Goal: Transaction & Acquisition: Purchase product/service

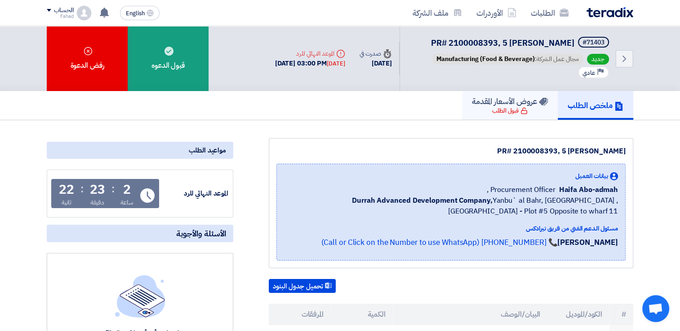
click at [508, 112] on div "قبول الطلب" at bounding box center [509, 110] width 35 height 9
click at [579, 115] on link "ملخص الطلب" at bounding box center [594, 105] width 75 height 29
click at [624, 53] on icon "Back" at bounding box center [624, 58] width 11 height 11
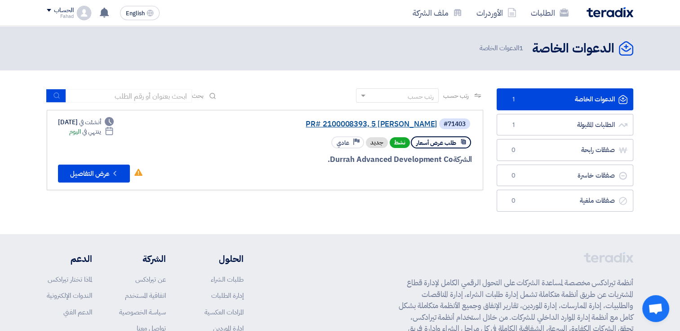
click at [392, 123] on link "PR# 2100008393, 5 [PERSON_NAME]" at bounding box center [347, 124] width 180 height 8
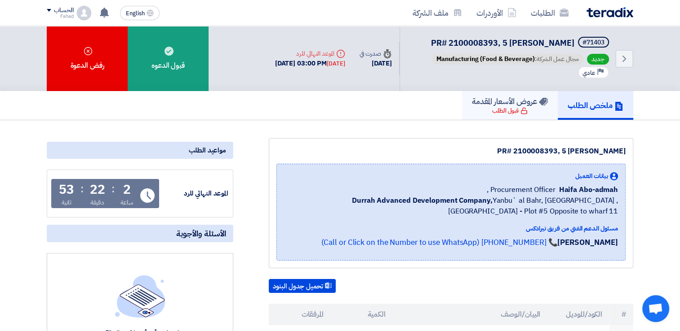
click at [501, 110] on div "قبول الطلب" at bounding box center [509, 110] width 35 height 9
click at [540, 106] on link "عروض الأسعار المقدمة قبول الطلب" at bounding box center [510, 105] width 96 height 29
click at [619, 57] on icon "Back" at bounding box center [624, 58] width 11 height 11
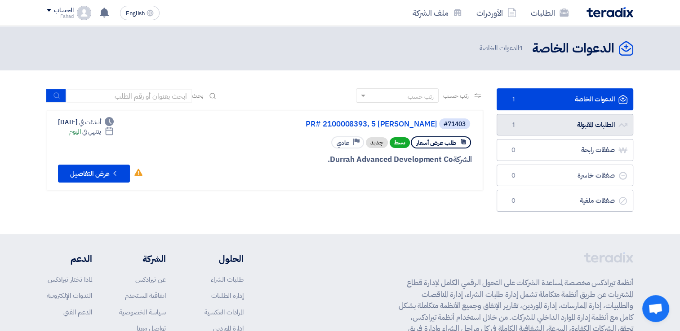
click at [572, 125] on link "الطلبات المقبولة الطلبات المقبولة 1" at bounding box center [564, 125] width 137 height 22
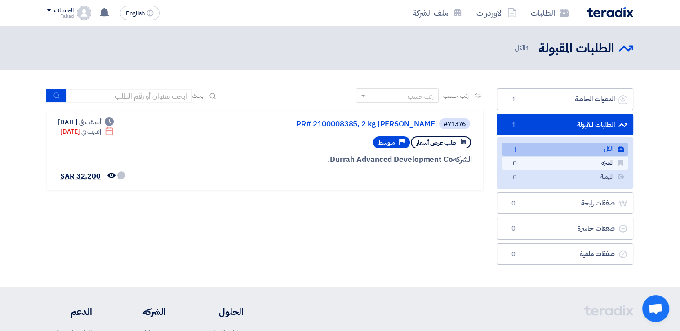
click at [550, 164] on link "المميزة المميزة 0" at bounding box center [565, 163] width 126 height 13
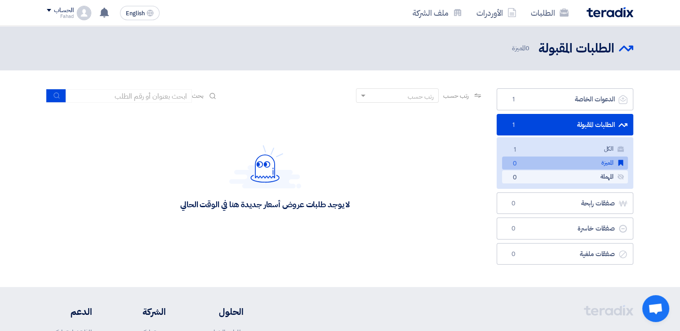
click at [545, 179] on link "المهملة المهملة 0" at bounding box center [565, 177] width 126 height 13
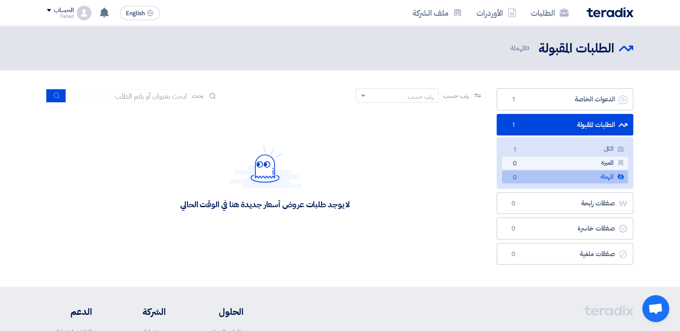
click at [534, 163] on link "المميزة المميزة 0" at bounding box center [565, 163] width 126 height 13
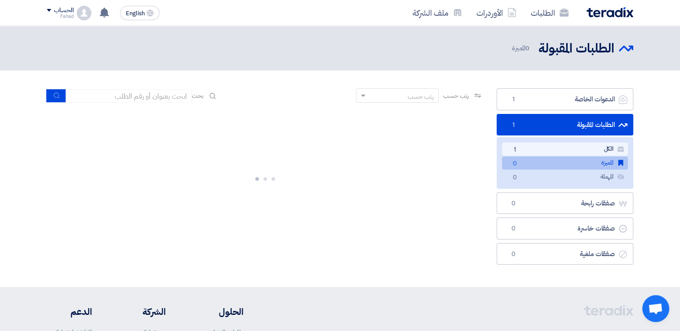
click at [547, 144] on link "الكل الكل 1" at bounding box center [565, 149] width 126 height 13
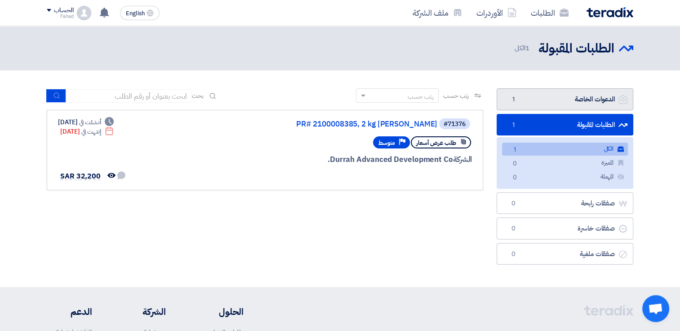
click at [584, 102] on link "الدعوات الخاصة الدعوات الخاصة 1" at bounding box center [564, 99] width 137 height 22
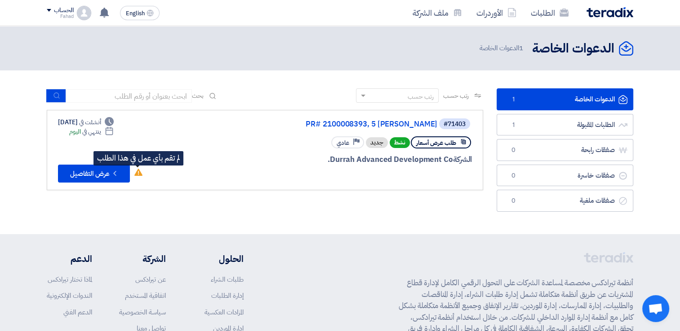
click at [137, 173] on use at bounding box center [138, 172] width 8 height 7
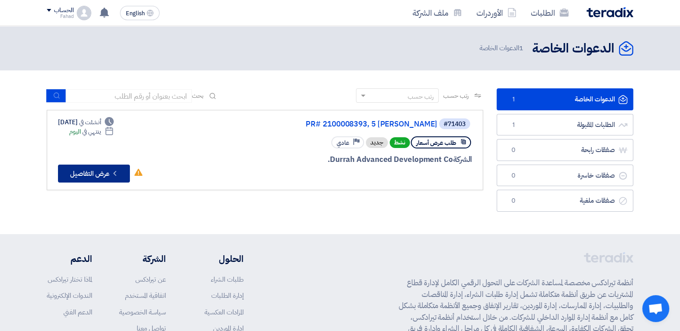
click at [92, 172] on button "Check details عرض التفاصيل" at bounding box center [94, 174] width 72 height 18
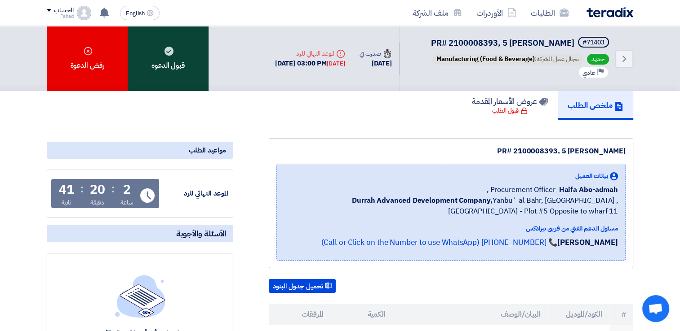
click at [176, 57] on div "قبول الدعوه" at bounding box center [168, 58] width 81 height 65
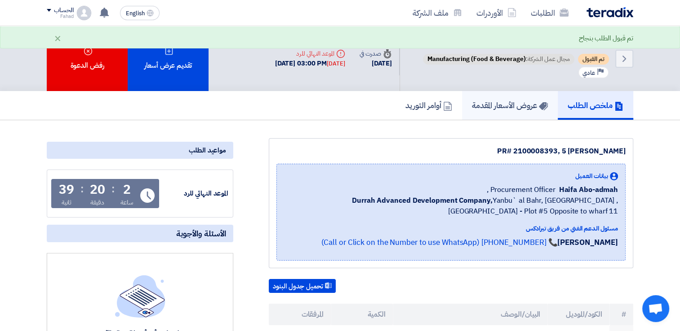
click at [515, 100] on h5 "عروض الأسعار المقدمة" at bounding box center [510, 105] width 76 height 10
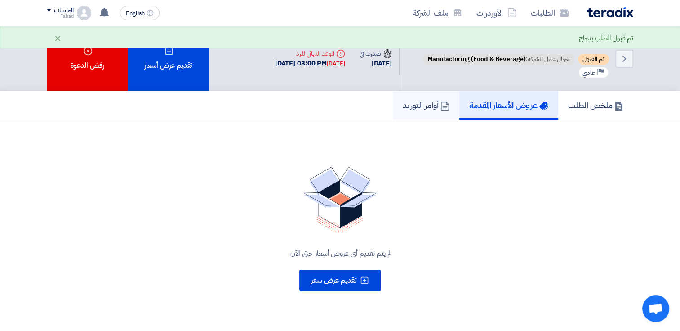
click at [428, 102] on h5 "أوامر التوريد" at bounding box center [425, 105] width 47 height 10
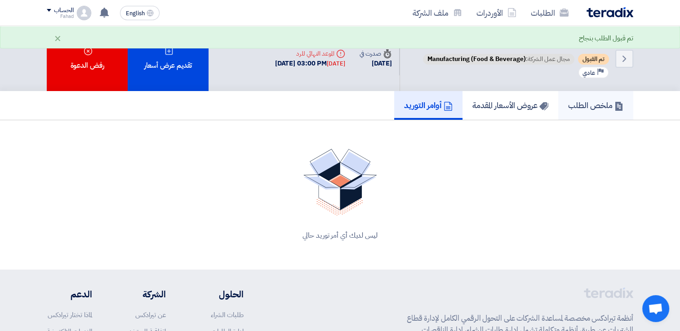
click at [591, 104] on h5 "ملخص الطلب" at bounding box center [595, 105] width 55 height 10
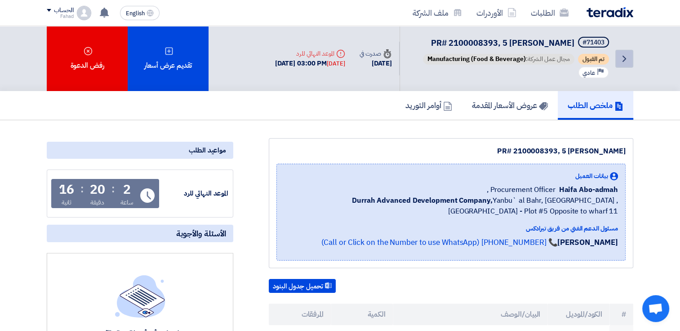
click at [627, 54] on icon "Back" at bounding box center [624, 58] width 11 height 11
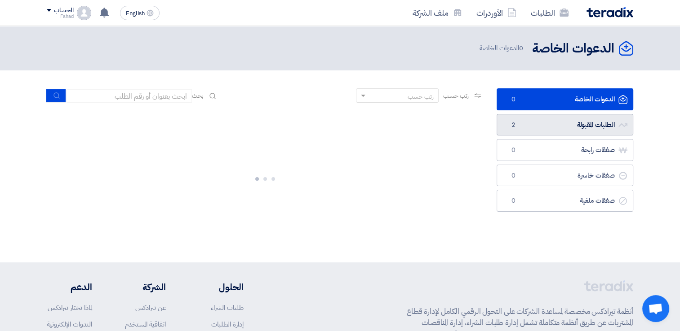
click at [583, 118] on link "الطلبات المقبولة الطلبات المقبولة 2" at bounding box center [564, 125] width 137 height 22
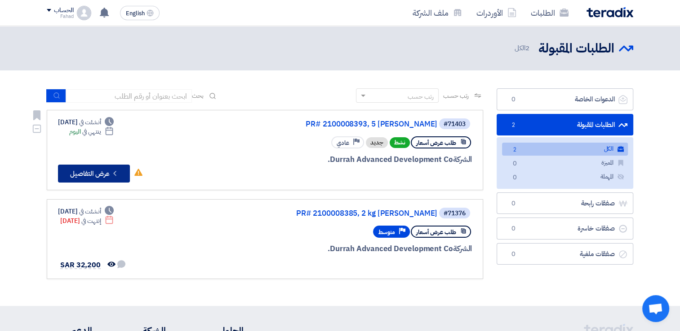
click at [93, 175] on button "Check details عرض التفاصيل" at bounding box center [94, 174] width 72 height 18
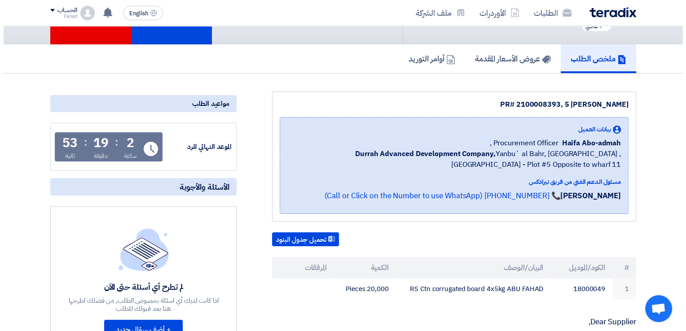
scroll to position [45, 0]
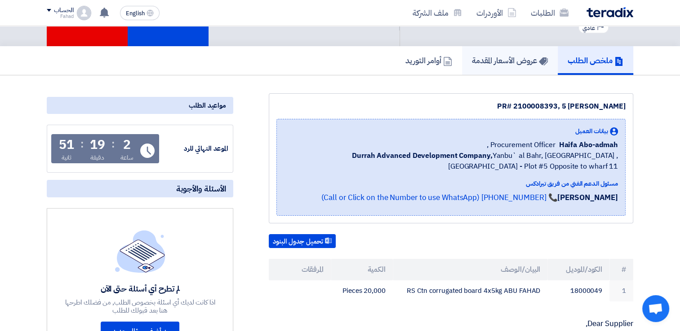
click at [503, 66] on link "عروض الأسعار المقدمة" at bounding box center [510, 60] width 96 height 29
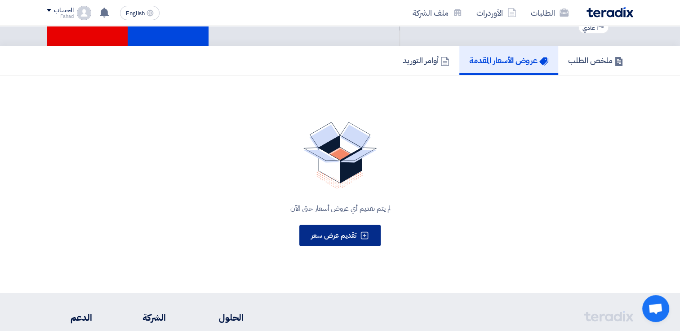
click at [367, 234] on icon at bounding box center [364, 235] width 9 height 9
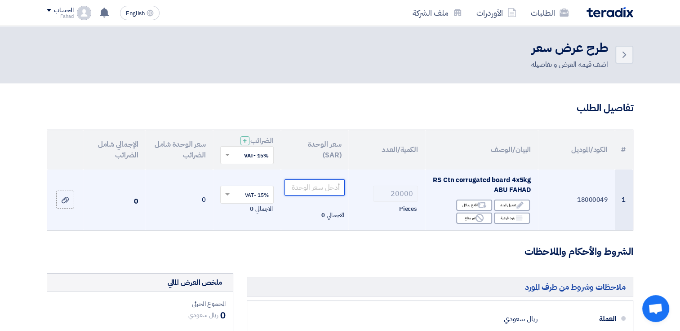
click at [309, 186] on input "number" at bounding box center [314, 188] width 61 height 16
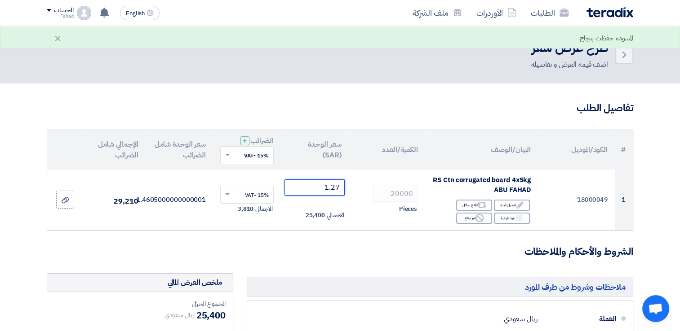
type input "1.27"
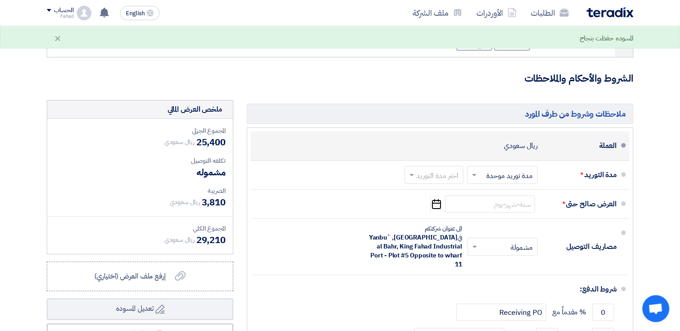
scroll to position [180, 0]
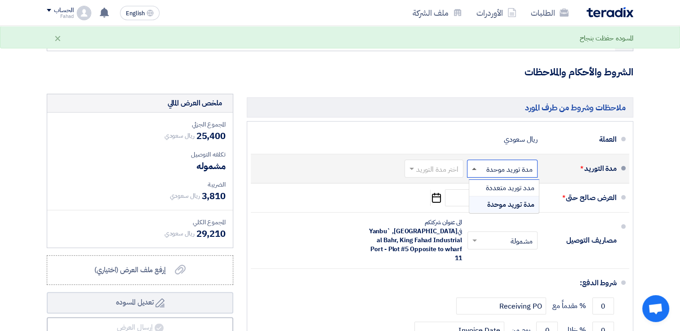
click at [473, 169] on span at bounding box center [474, 169] width 4 height 2
click at [415, 168] on span at bounding box center [410, 168] width 11 height 9
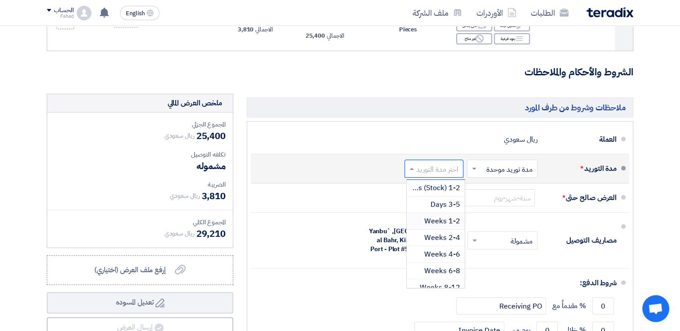
click at [453, 221] on span "1-2 Weeks" at bounding box center [442, 221] width 36 height 11
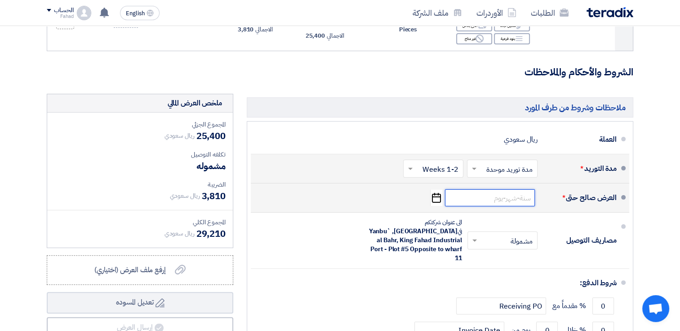
click at [491, 198] on input at bounding box center [490, 198] width 90 height 17
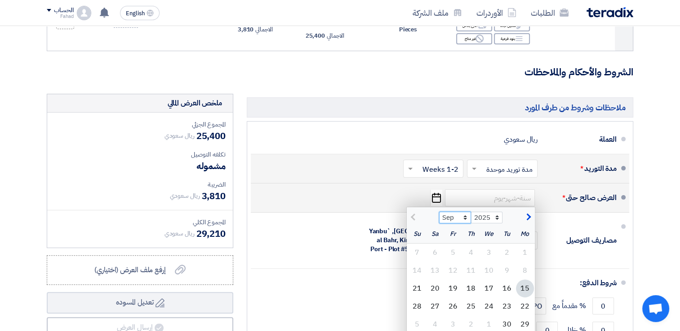
click at [467, 217] on select "Sep Oct Nov Dec" at bounding box center [455, 218] width 32 height 12
select select "12"
click at [439, 212] on select "Sep Oct Nov Dec" at bounding box center [455, 218] width 32 height 12
click at [493, 324] on div "31" at bounding box center [489, 325] width 18 height 18
type input "[DATE]"
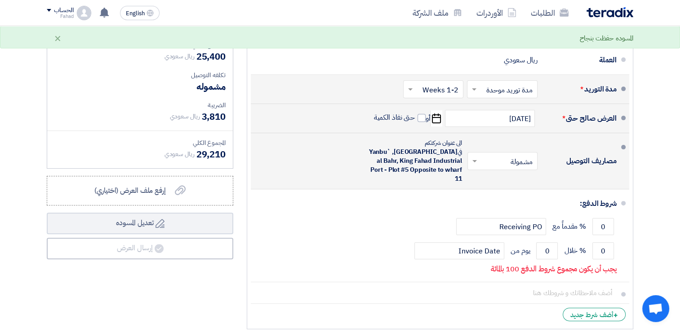
scroll to position [269, 0]
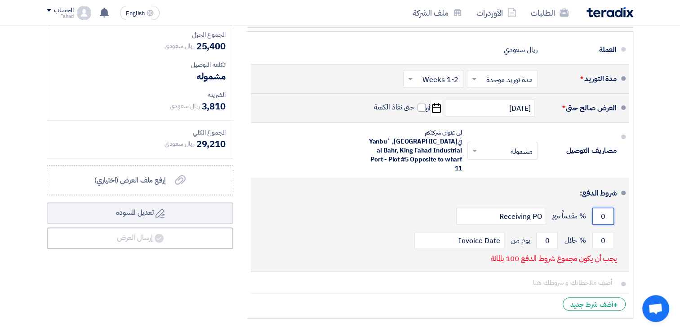
drag, startPoint x: 610, startPoint y: 204, endPoint x: 588, endPoint y: 205, distance: 21.6
click at [588, 205] on div "0 % مقدماً مع Receiving PO" at bounding box center [437, 216] width 358 height 24
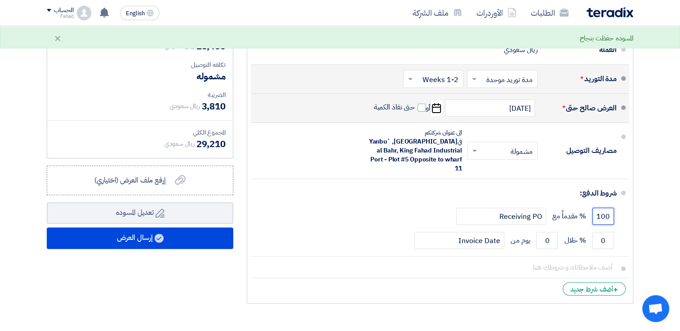
type input "100"
click at [177, 271] on div "ملخص العرض المالي المجموع الجزئي ريال سعودي 25,400 تكلفه التوصيل" at bounding box center [140, 156] width 200 height 305
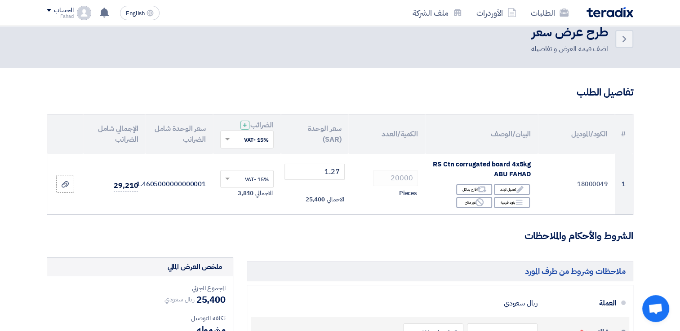
scroll to position [0, 0]
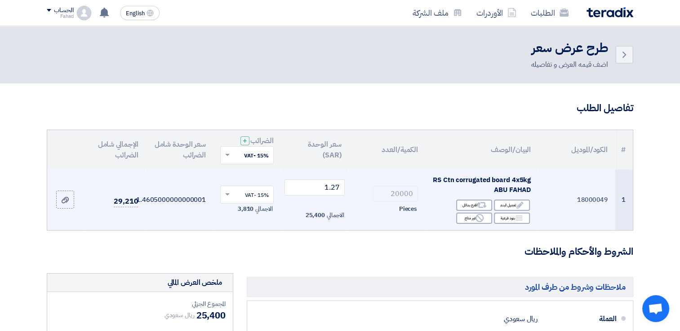
drag, startPoint x: 529, startPoint y: 190, endPoint x: 433, endPoint y: 181, distance: 96.5
click at [433, 181] on span "RS Ctn corrugated board 4x5kg ABU FAHAD" at bounding box center [482, 185] width 98 height 20
drag, startPoint x: 496, startPoint y: 191, endPoint x: 520, endPoint y: 178, distance: 27.7
click at [520, 178] on span "RS Ctn corrugated board 4x5kg ABU FAHAD" at bounding box center [482, 185] width 98 height 20
drag, startPoint x: 520, startPoint y: 178, endPoint x: 527, endPoint y: 188, distance: 12.0
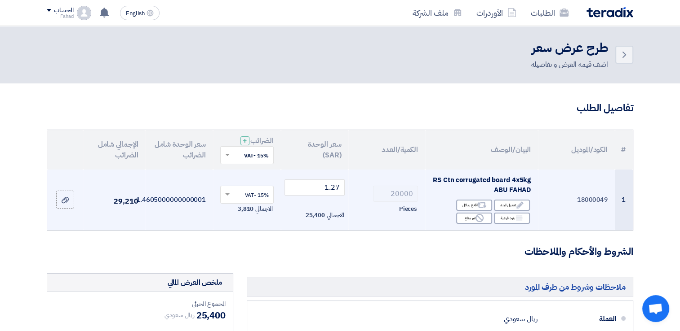
click at [527, 188] on span "RS Ctn corrugated board 4x5kg ABU FAHAD" at bounding box center [482, 185] width 98 height 20
drag, startPoint x: 530, startPoint y: 190, endPoint x: 435, endPoint y: 181, distance: 95.6
click at [435, 181] on span "RS Ctn corrugated board 4x5kg ABU FAHAD" at bounding box center [482, 185] width 98 height 20
drag, startPoint x: 446, startPoint y: 186, endPoint x: 436, endPoint y: 172, distance: 17.0
click at [436, 172] on td "RS Ctn corrugated board 4x5kg ABU FAHAD Edit تعديل البند Alternative اقترح بدائ…" at bounding box center [481, 200] width 113 height 61
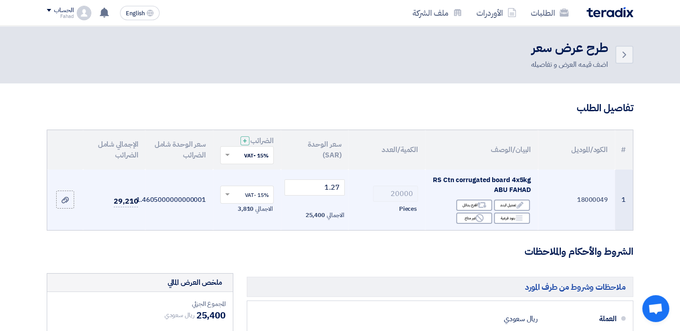
drag, startPoint x: 436, startPoint y: 172, endPoint x: 471, endPoint y: 186, distance: 37.1
click at [471, 186] on div "RS Ctn corrugated board 4x5kg ABU FAHAD" at bounding box center [481, 185] width 98 height 20
click at [492, 190] on span "RS Ctn corrugated board 4x5kg ABU FAHAD" at bounding box center [482, 185] width 98 height 20
drag, startPoint x: 485, startPoint y: 190, endPoint x: 445, endPoint y: 177, distance: 41.6
click at [445, 177] on div "RS Ctn corrugated board 4x5kg ABU FAHAD" at bounding box center [481, 185] width 98 height 20
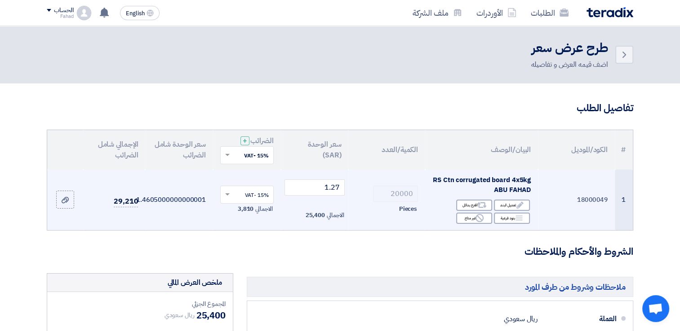
copy span "Ctn corrugated board 4x5kg [PERSON_NAME]"
drag, startPoint x: 572, startPoint y: 199, endPoint x: 609, endPoint y: 200, distance: 36.9
click at [609, 200] on td "18000049" at bounding box center [576, 200] width 77 height 61
copy td "18000049"
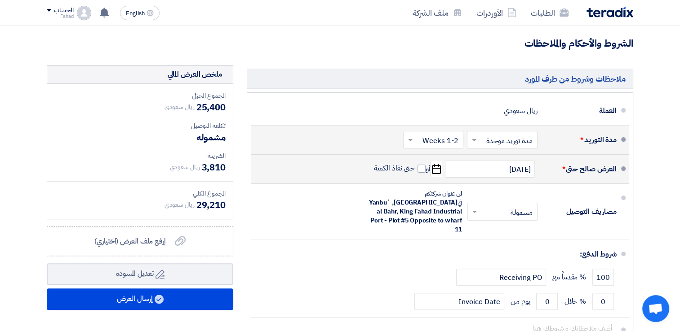
scroll to position [225, 0]
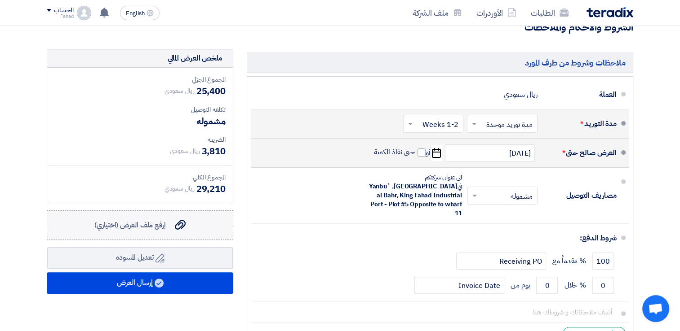
click at [148, 227] on span "إرفع ملف العرض (اختياري)" at bounding box center [129, 225] width 71 height 11
click at [0, 0] on input "إرفع ملف العرض (اختياري) إرفع ملف العرض (اختياري)" at bounding box center [0, 0] width 0 height 0
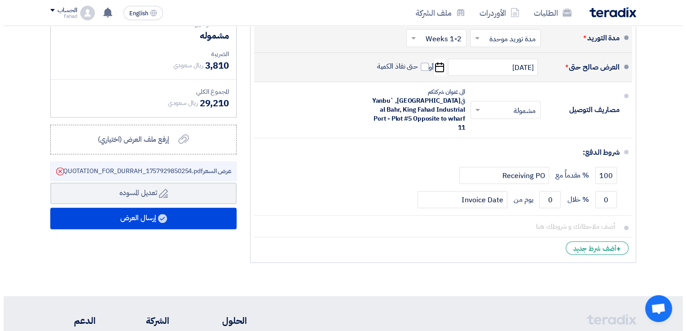
scroll to position [314, 0]
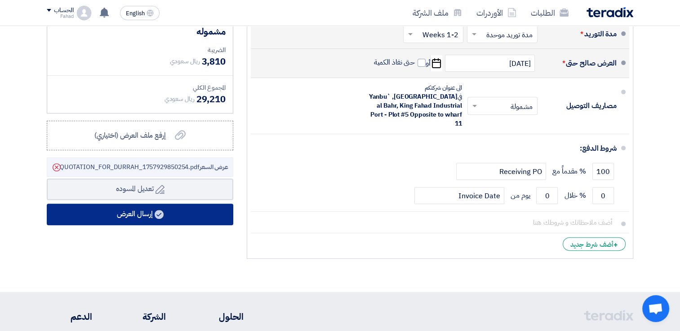
click at [154, 216] on button "إرسال العرض" at bounding box center [140, 215] width 186 height 22
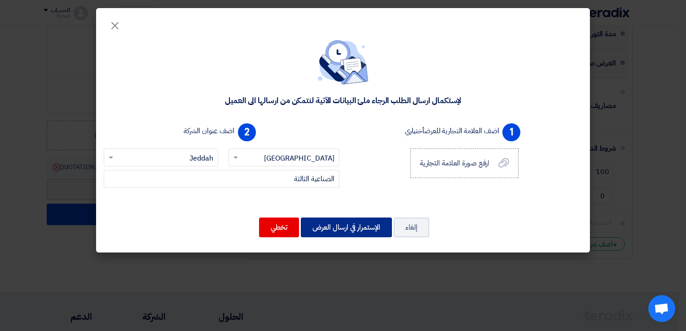
click at [346, 226] on button "الإستمرار في ارسال العرض" at bounding box center [346, 228] width 91 height 20
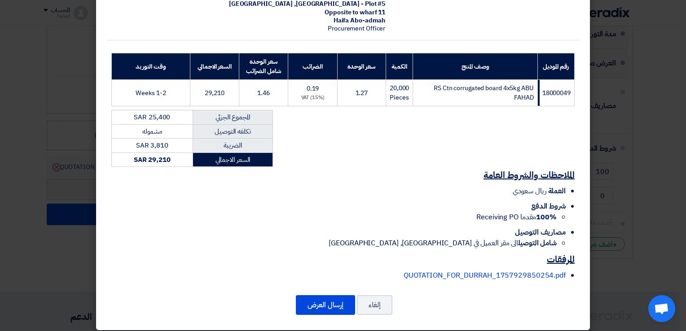
scroll to position [104, 0]
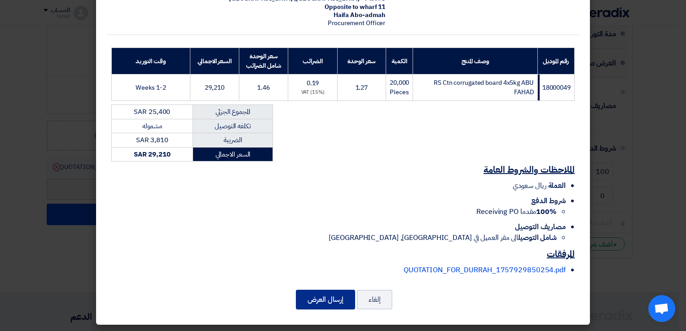
click at [325, 295] on button "إرسال العرض" at bounding box center [325, 300] width 59 height 20
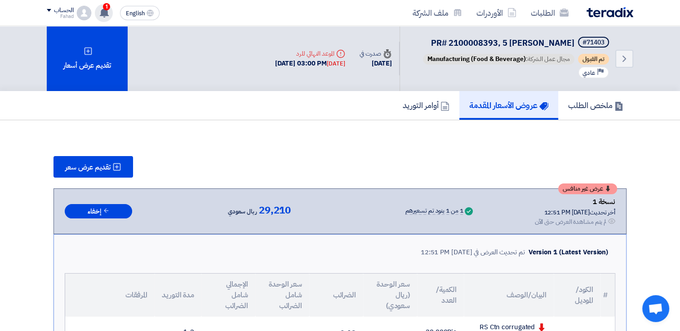
click at [105, 12] on use at bounding box center [104, 13] width 9 height 10
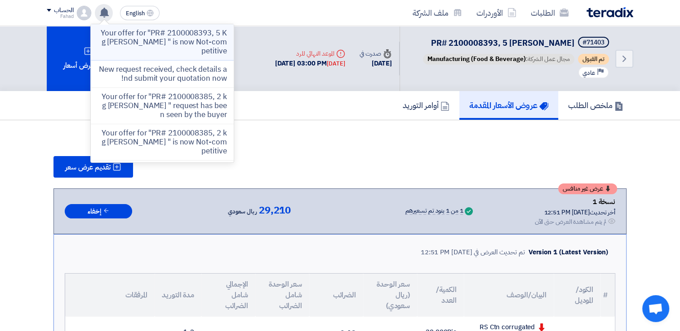
click at [151, 40] on p "Your offer for "PR# 2100008393, 5 Kg [PERSON_NAME] " is now Not-competitive" at bounding box center [162, 42] width 128 height 27
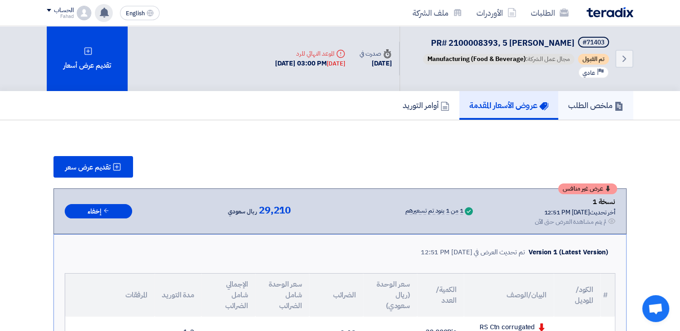
click at [593, 102] on h5 "ملخص الطلب" at bounding box center [595, 105] width 55 height 10
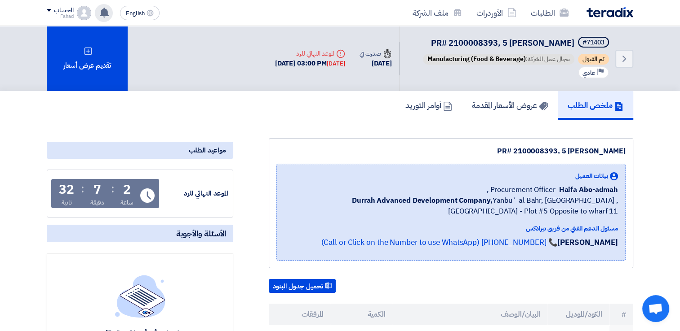
click at [610, 9] on img at bounding box center [609, 12] width 47 height 10
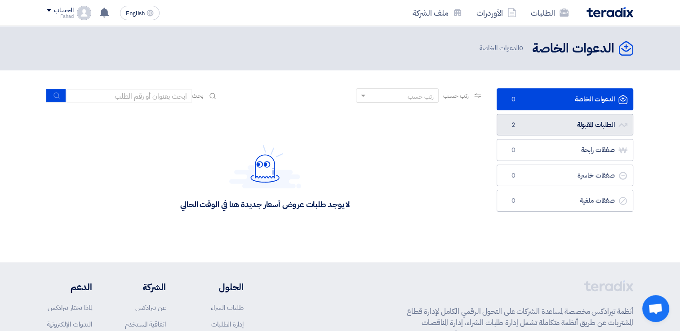
click at [561, 119] on link "الطلبات المقبولة الطلبات المقبولة 2" at bounding box center [564, 125] width 137 height 22
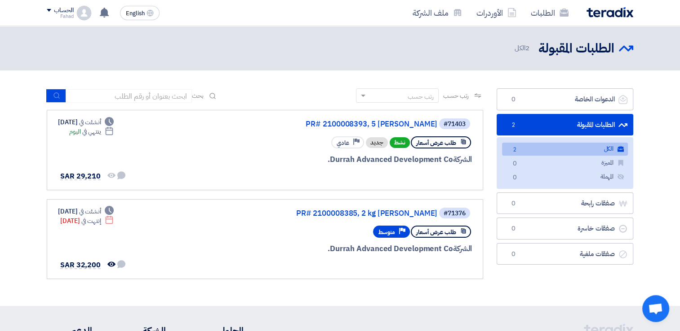
click at [19, 123] on section "الدعوات الخاصة الدعوات الخاصة 0 الطلبات المقبولة الطلبات المقبولة 2 الكل الكل 2…" at bounding box center [340, 189] width 680 height 236
